Goal: Task Accomplishment & Management: Manage account settings

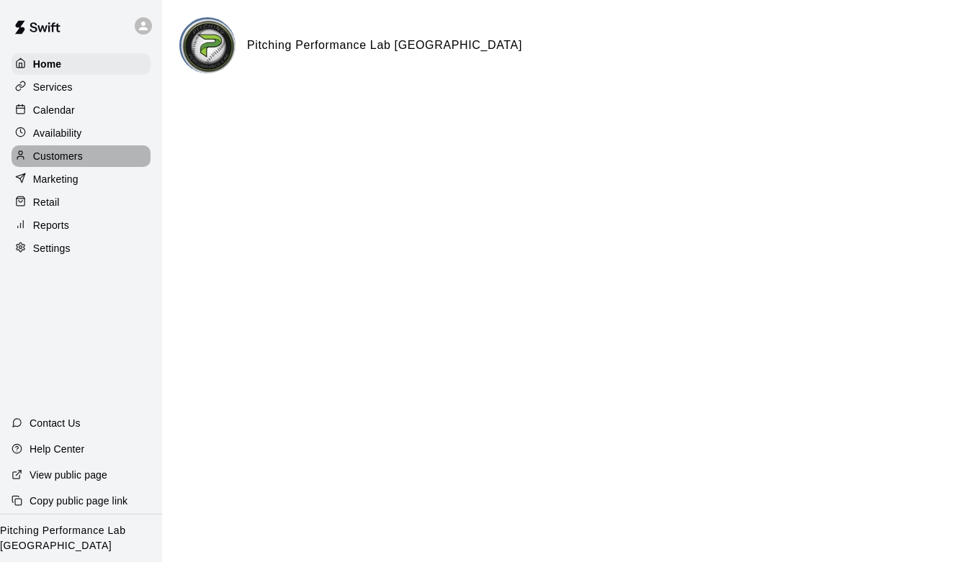
click at [65, 151] on p "Customers" at bounding box center [58, 156] width 50 height 14
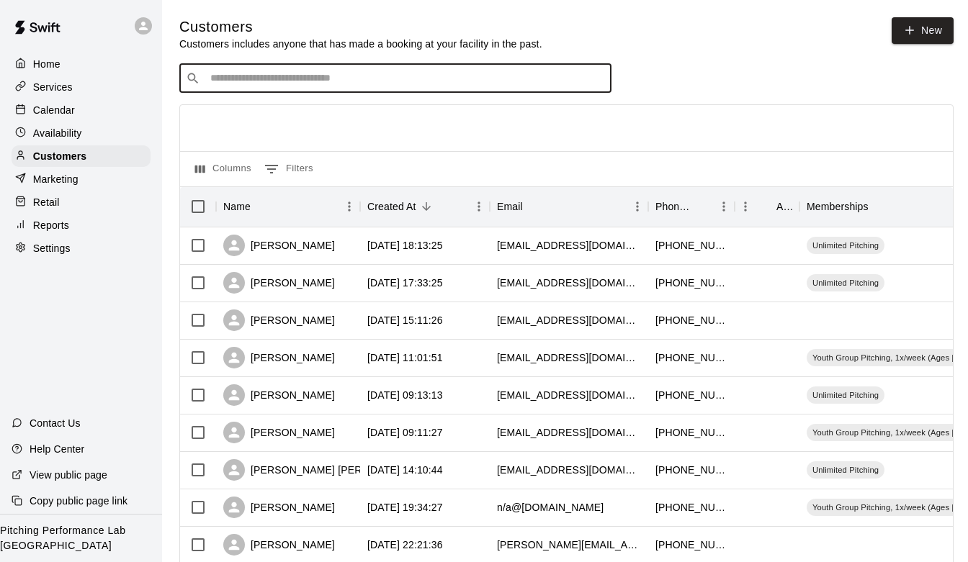
click at [244, 76] on input "Search customers by name or email" at bounding box center [405, 78] width 399 height 14
type input "*"
type input "****"
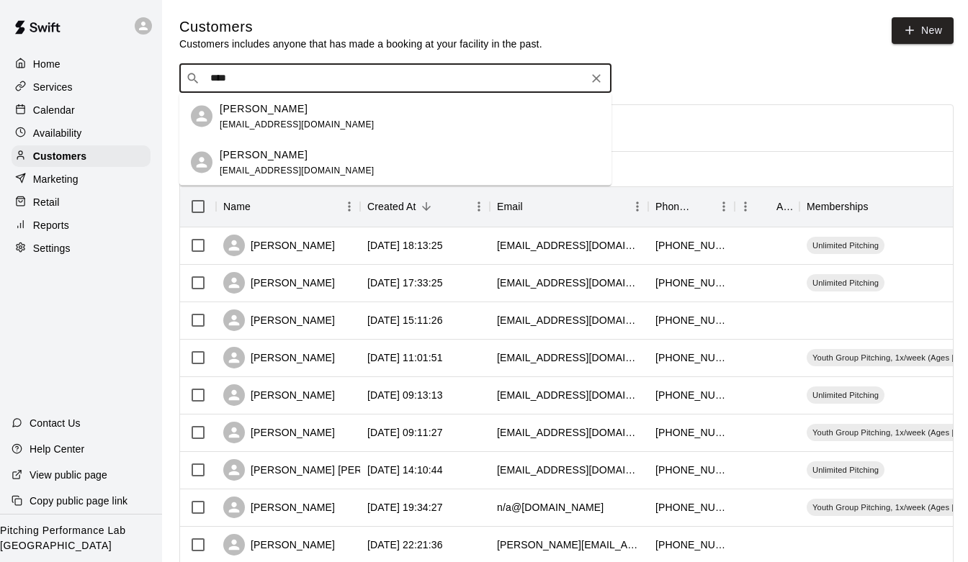
click at [257, 148] on p "[PERSON_NAME]" at bounding box center [264, 154] width 88 height 15
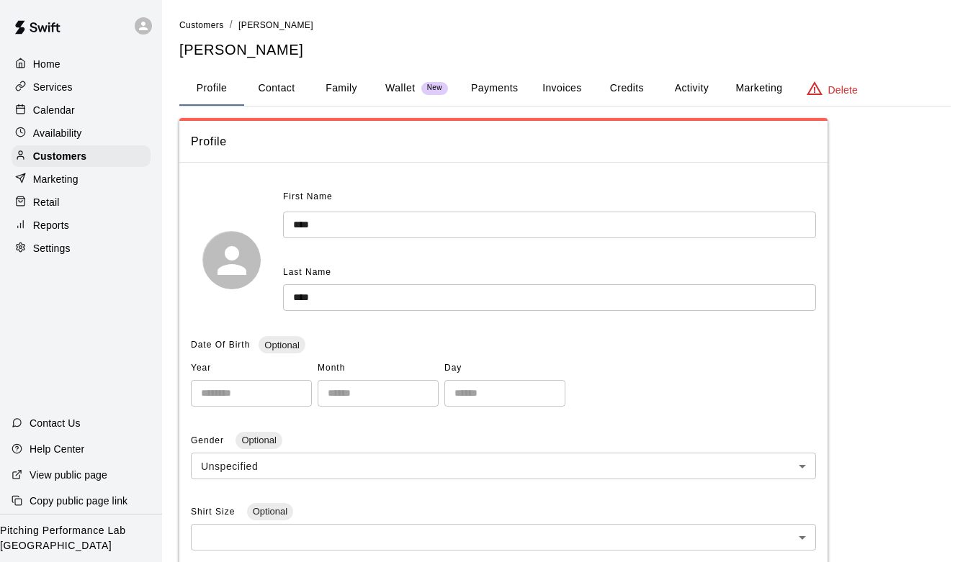
click at [693, 89] on button "Activity" at bounding box center [691, 88] width 65 height 35
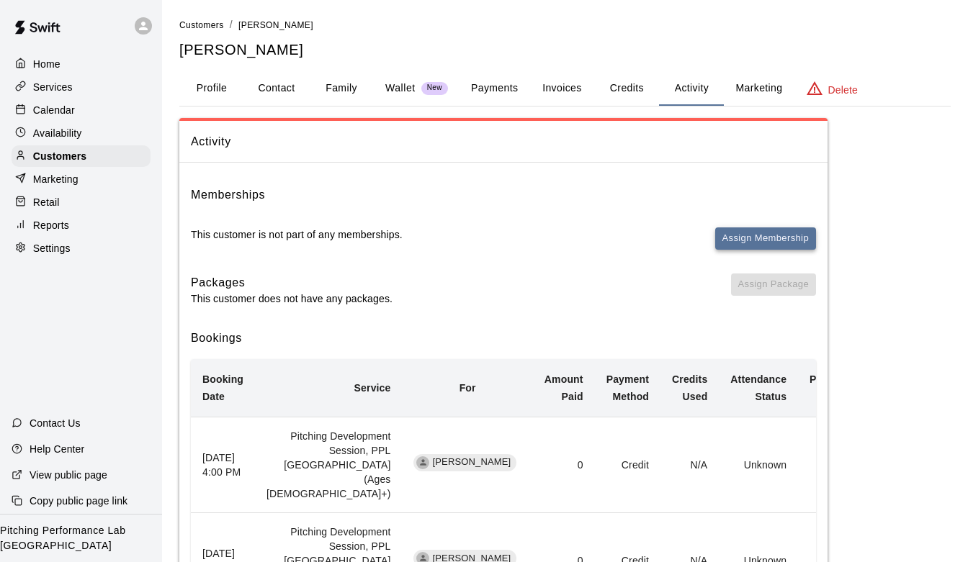
click at [740, 243] on button "Assign Membership" at bounding box center [765, 239] width 101 height 22
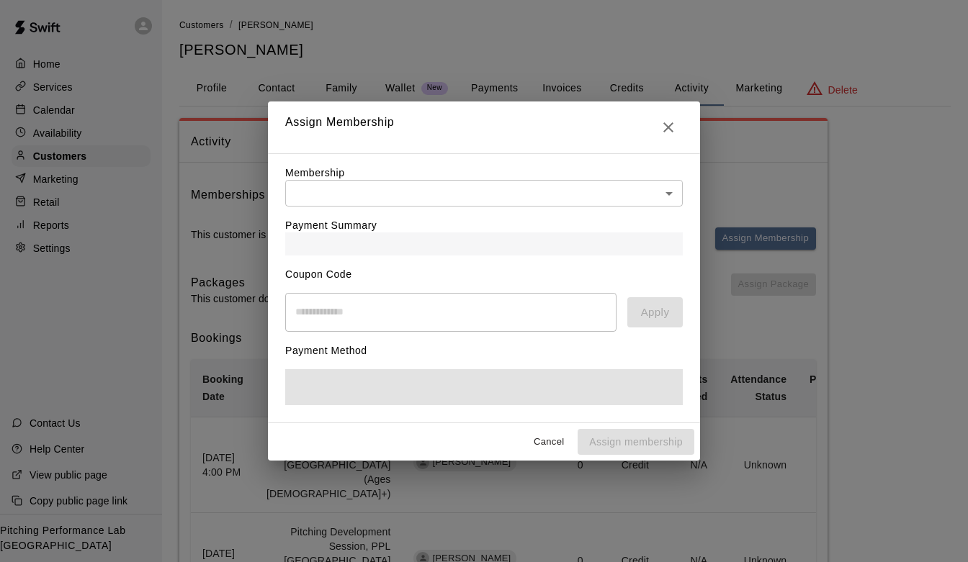
click at [665, 207] on div "Payment Summary" at bounding box center [484, 231] width 398 height 49
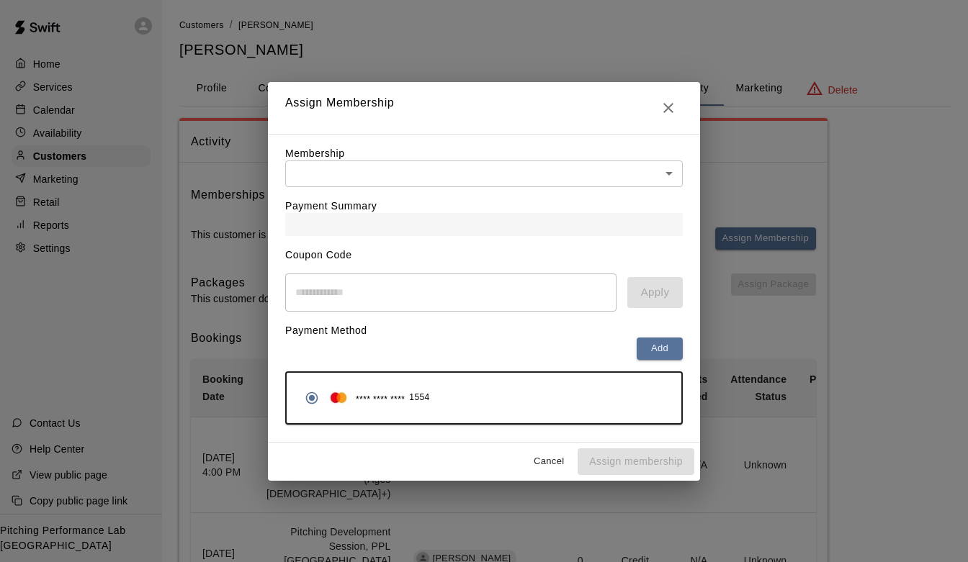
click at [658, 169] on body "Home Services Calendar Availability Customers Marketing Retail Reports Settings…" at bounding box center [484, 442] width 968 height 884
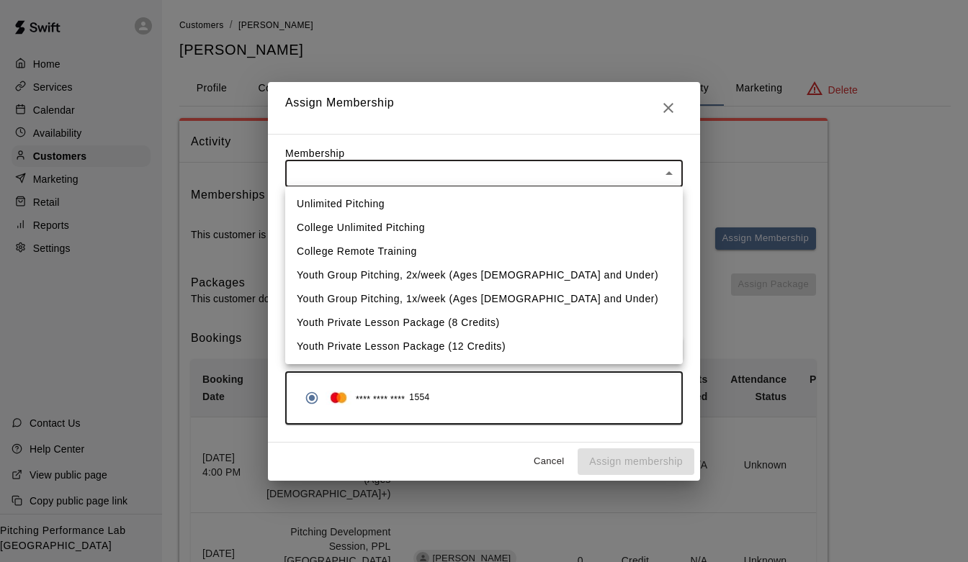
click at [588, 195] on li "Unlimited Pitching" at bounding box center [484, 204] width 398 height 24
type input "**********"
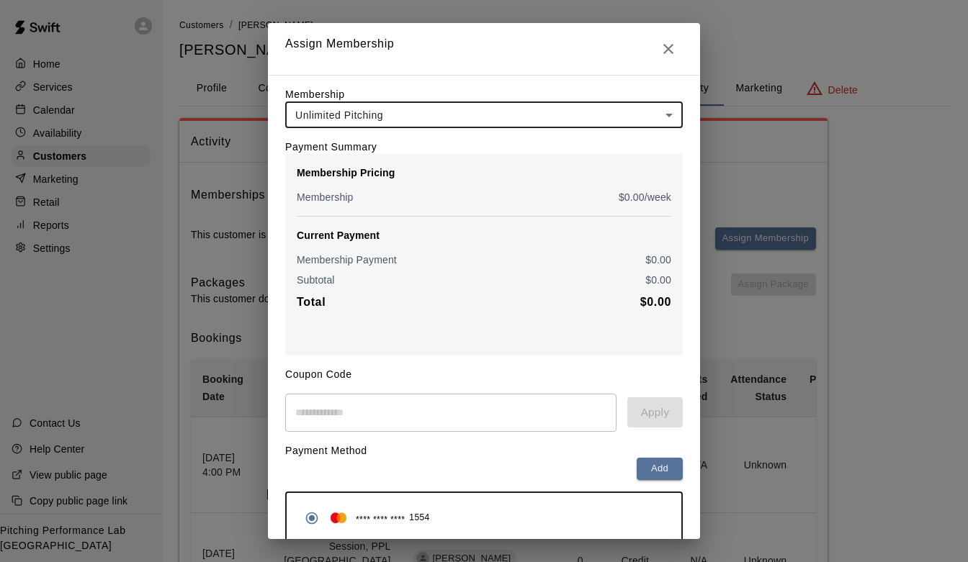
scroll to position [63, 0]
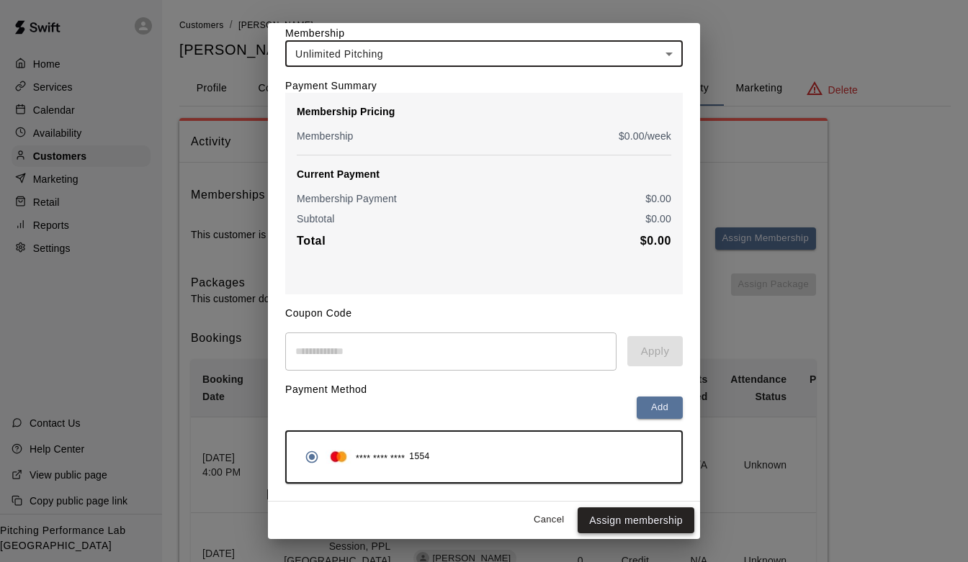
click at [619, 518] on button "Assign membership" at bounding box center [636, 521] width 117 height 27
